Goal: Use online tool/utility: Utilize a website feature to perform a specific function

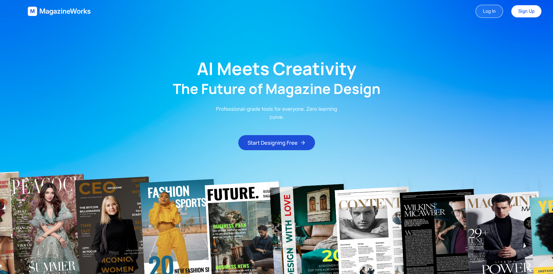
click at [490, 12] on link "Log In" at bounding box center [490, 11] width 28 height 13
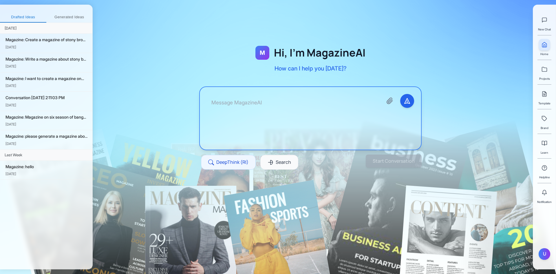
click at [228, 115] on textarea at bounding box center [292, 118] width 171 height 49
drag, startPoint x: 275, startPoint y: 105, endPoint x: 173, endPoint y: 105, distance: 101.4
click at [173, 105] on div "M Hi, I'm MagazineAI How can I help you [DATE]? I want to create lo DeepThink (…" at bounding box center [311, 101] width 436 height 164
click at [201, 103] on div "[US_STATE] celebrity in [DATE]" at bounding box center [310, 118] width 221 height 63
click at [211, 114] on textarea "[US_STATE] celebrity in [DATE]" at bounding box center [292, 118] width 171 height 49
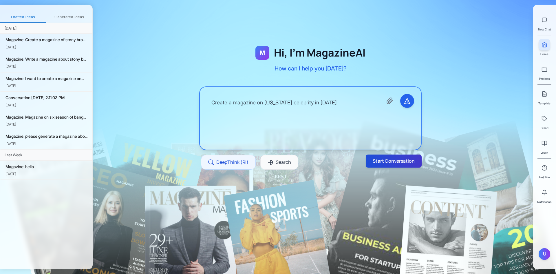
click at [393, 162] on button "Start Conversation" at bounding box center [394, 160] width 56 height 13
type textarea "Create a magazine on [US_STATE] celebrity in [DATE]"
